Goal: Find specific page/section: Find specific page/section

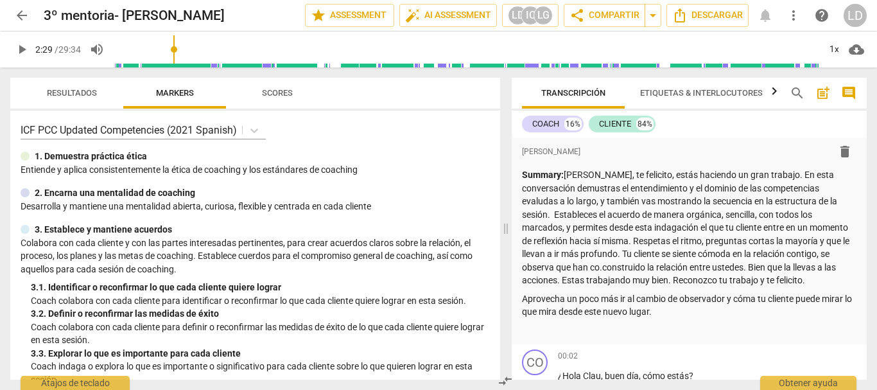
scroll to position [453, 0]
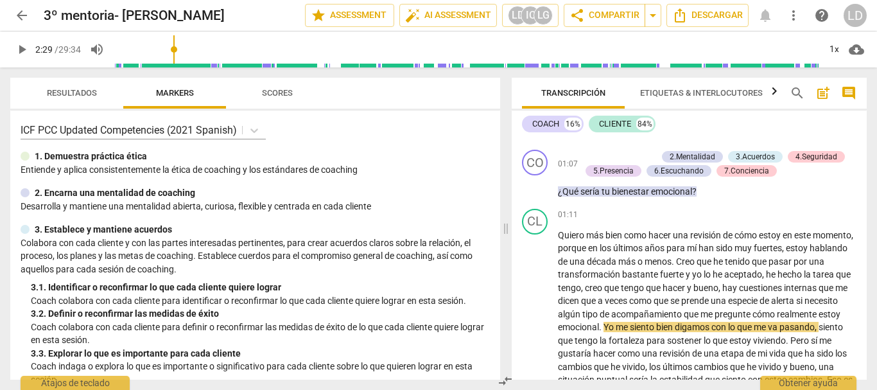
click at [275, 92] on span "Scores" at bounding box center [277, 93] width 31 height 10
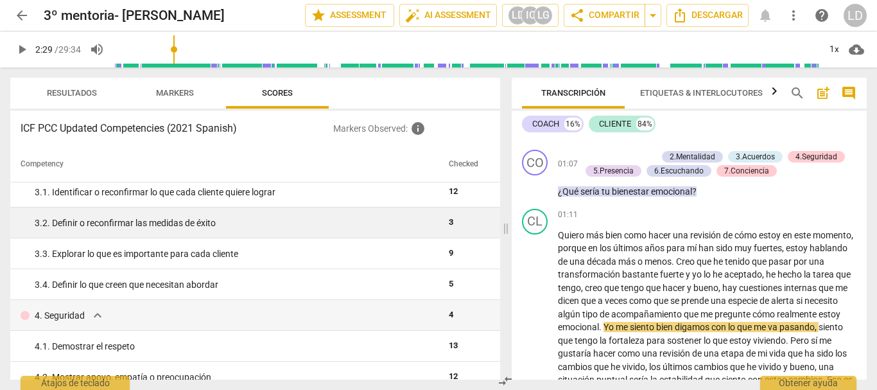
scroll to position [193, 0]
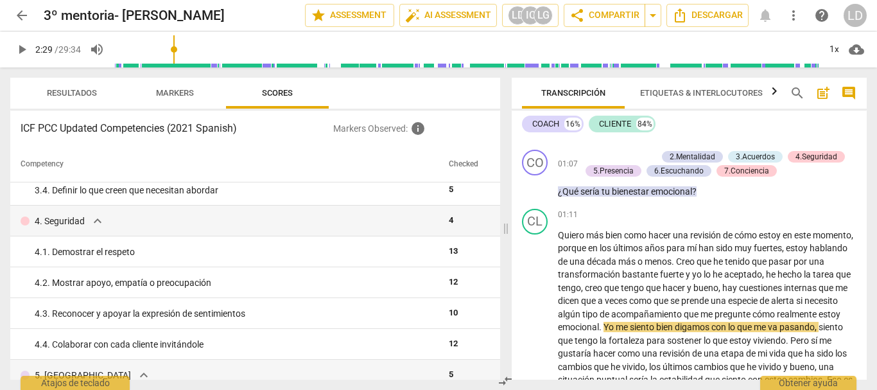
click at [175, 89] on span "Markers" at bounding box center [175, 93] width 38 height 10
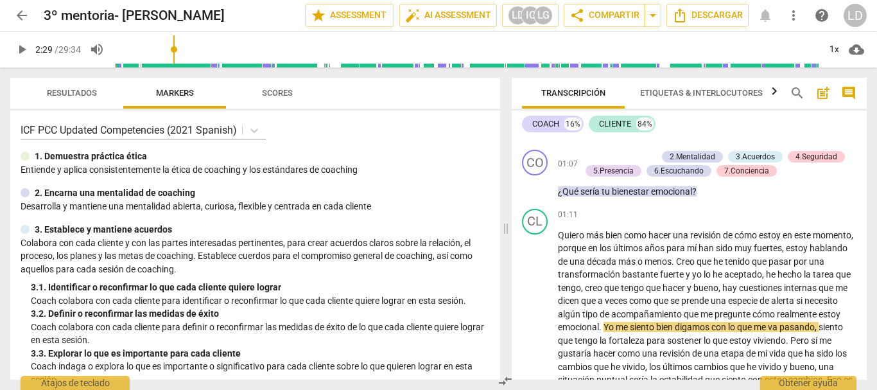
click at [74, 89] on span "Resultados" at bounding box center [72, 93] width 50 height 10
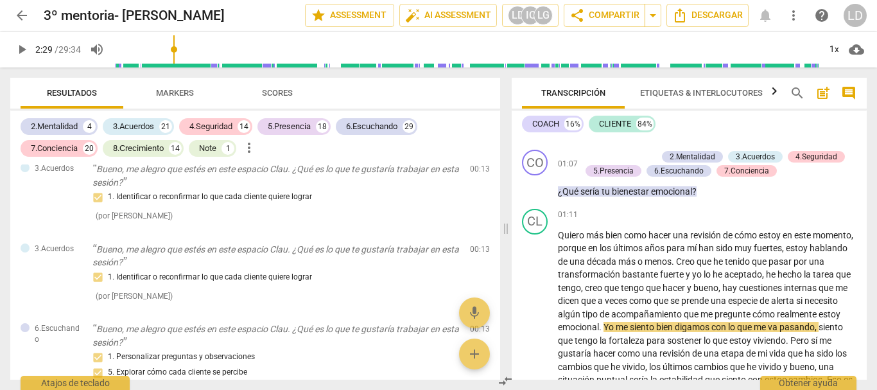
scroll to position [128, 0]
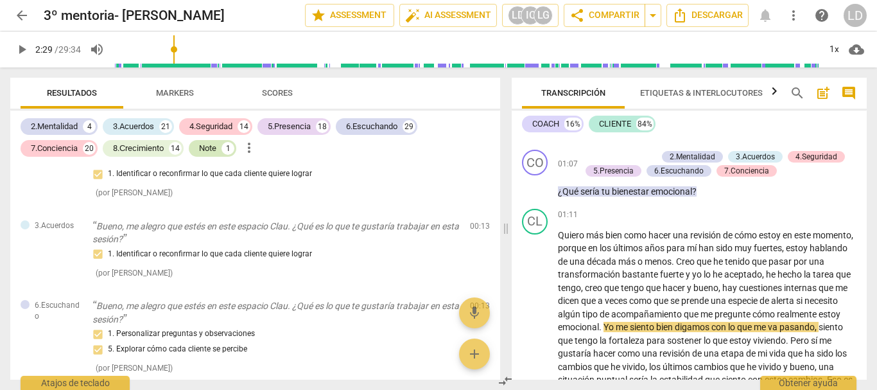
click at [220, 145] on div "Note 1" at bounding box center [212, 148] width 47 height 17
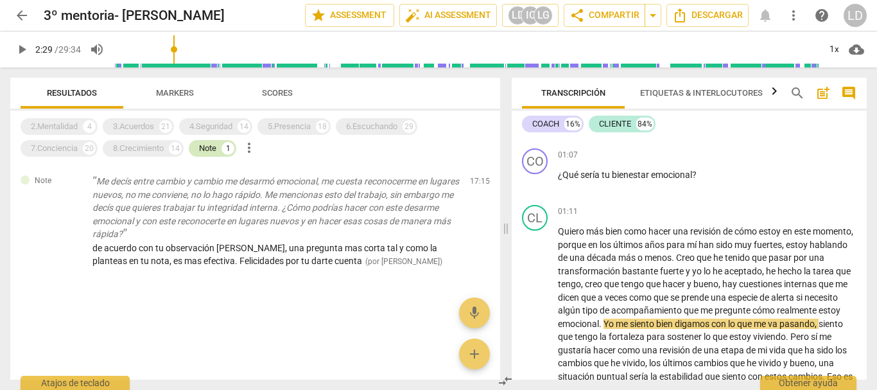
scroll to position [452, 0]
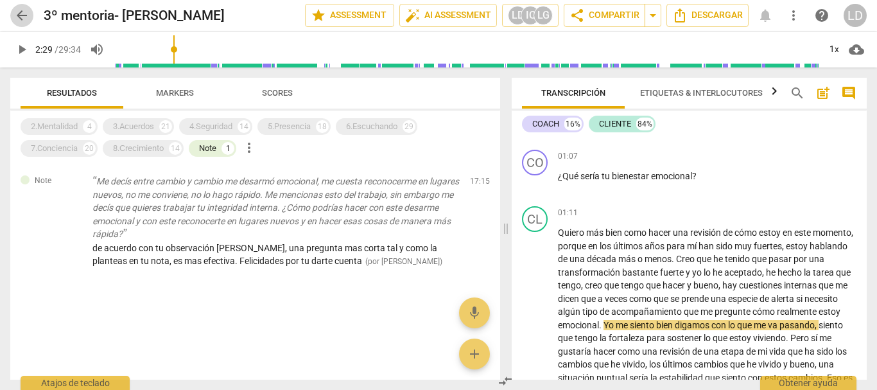
click at [23, 15] on span "arrow_back" at bounding box center [21, 15] width 15 height 15
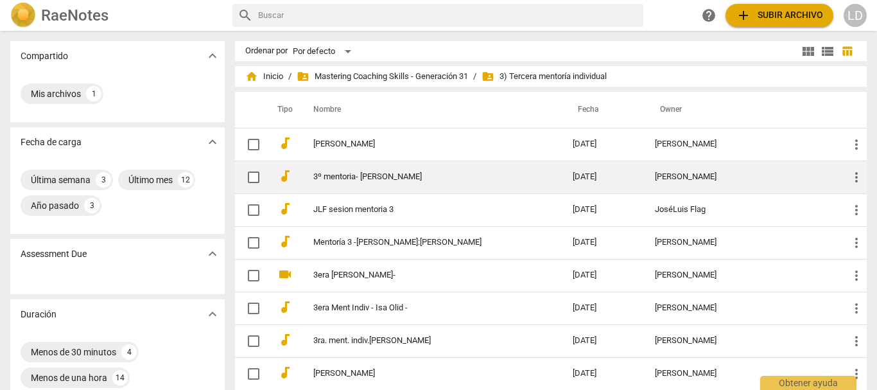
click at [366, 169] on td "3º mentoria- [PERSON_NAME]" at bounding box center [430, 176] width 264 height 33
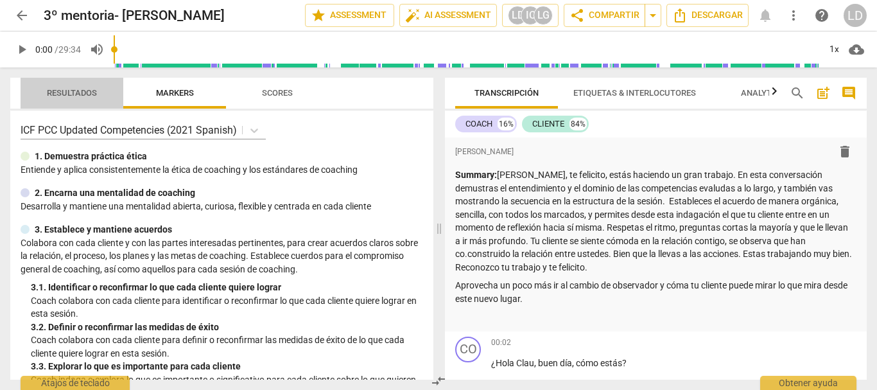
click at [96, 86] on span "Resultados" at bounding box center [71, 93] width 81 height 17
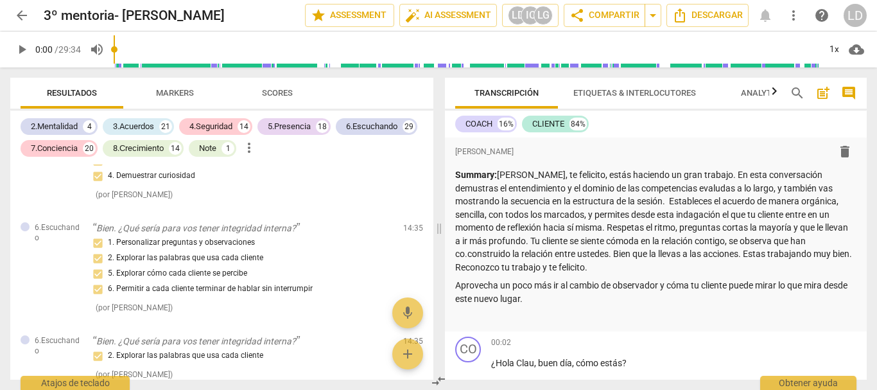
scroll to position [5841, 0]
